Goal: Navigation & Orientation: Find specific page/section

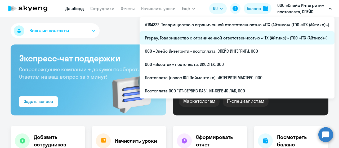
click at [224, 37] on li "Prepay, Товарищество с ограниченной ответственностью «ITX (Айтикс)» (ТОО «ITX (…" at bounding box center [237, 37] width 195 height 13
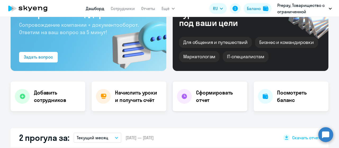
scroll to position [106, 0]
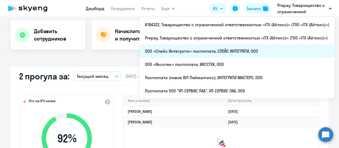
click at [258, 49] on li "ООО «Спейс Интегрити» постоплата, СПЕЙС ИНТЕГРИТИ, ООО" at bounding box center [237, 51] width 195 height 13
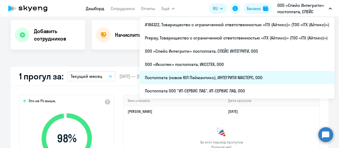
click at [253, 76] on li "Постоплата (новое ЮЛ Пэймантикс), ИНТЕГРИТИ МАСТЕРС, ООО" at bounding box center [237, 77] width 195 height 13
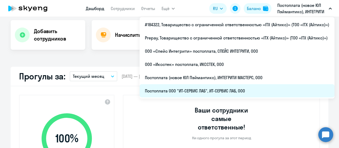
click at [251, 89] on li "Постоплата ООО "ИТ-СЕРВИС ЛАБ", ИТ-СЕРВИС ЛАБ, ООО" at bounding box center [237, 90] width 195 height 13
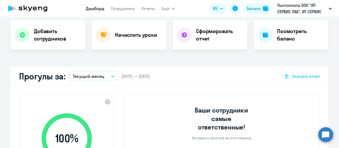
select select "30"
